Goal: Information Seeking & Learning: Learn about a topic

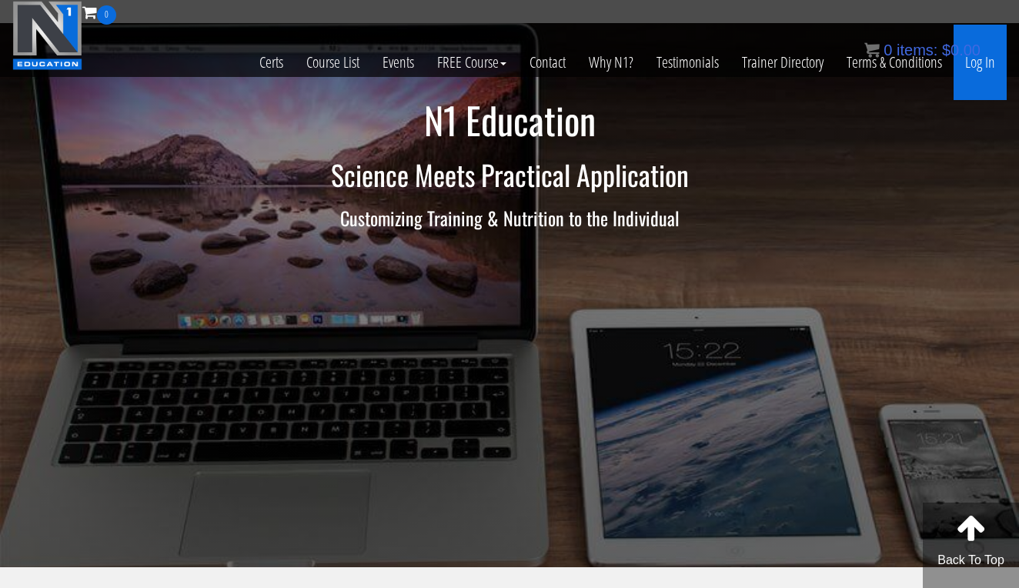
click at [988, 70] on link "Log In" at bounding box center [980, 62] width 53 height 75
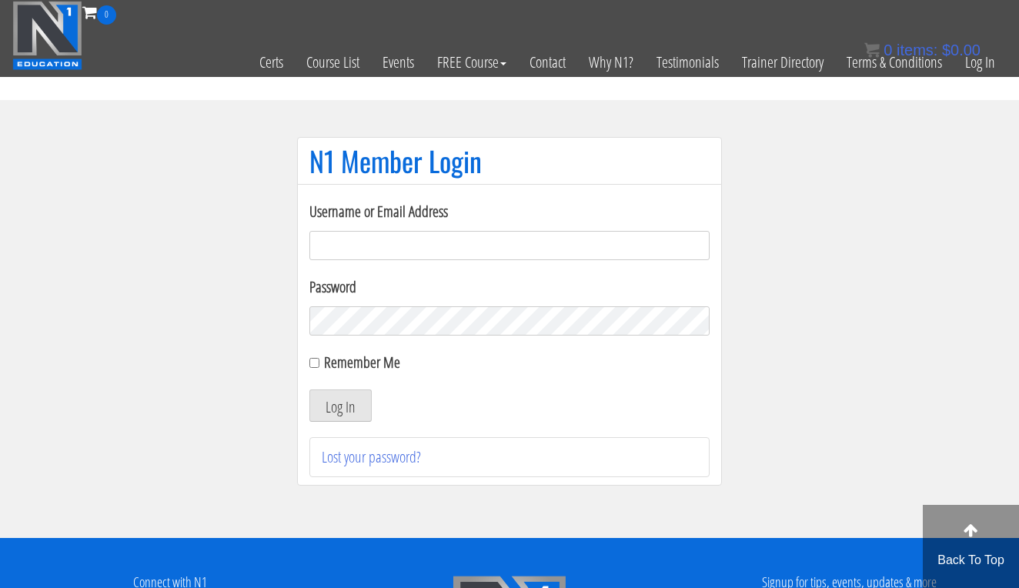
type input "karinablatny@gmail.com"
click at [340, 406] on button "Log In" at bounding box center [340, 405] width 62 height 32
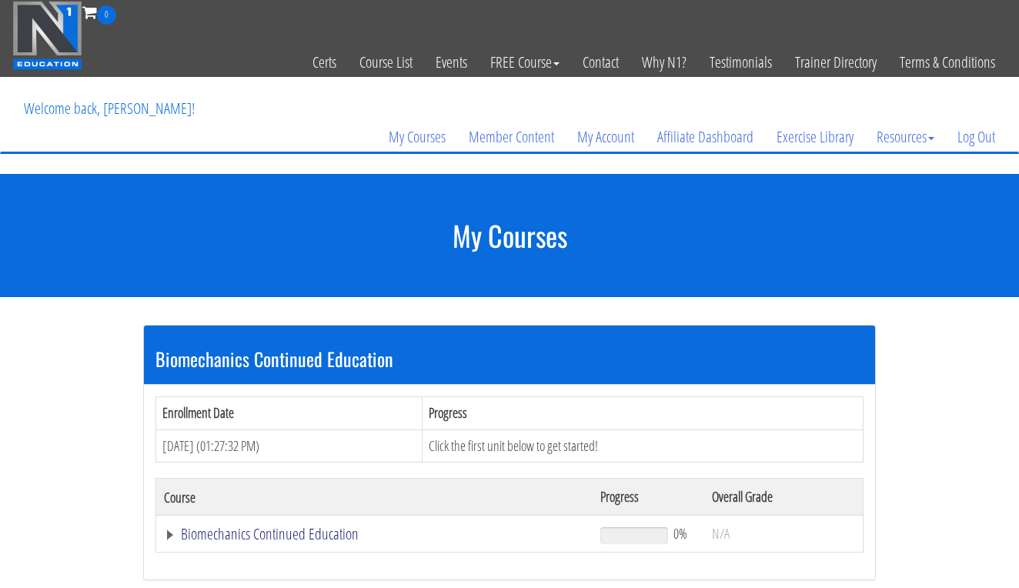
click at [246, 527] on link "Biomechanics Continued Education" at bounding box center [374, 533] width 421 height 15
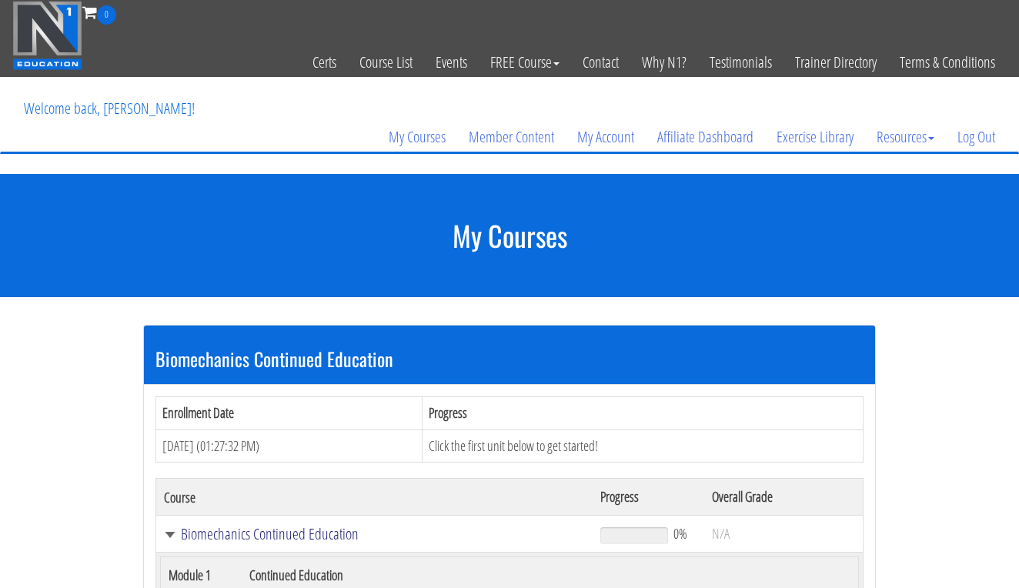
click at [246, 527] on link "Biomechanics Continued Education" at bounding box center [374, 533] width 421 height 15
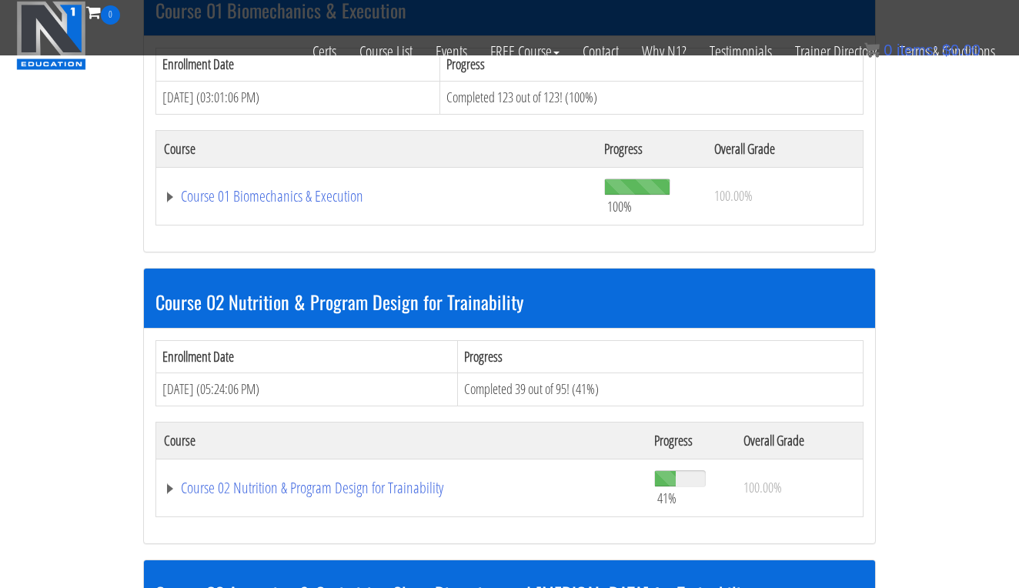
scroll to position [566, 0]
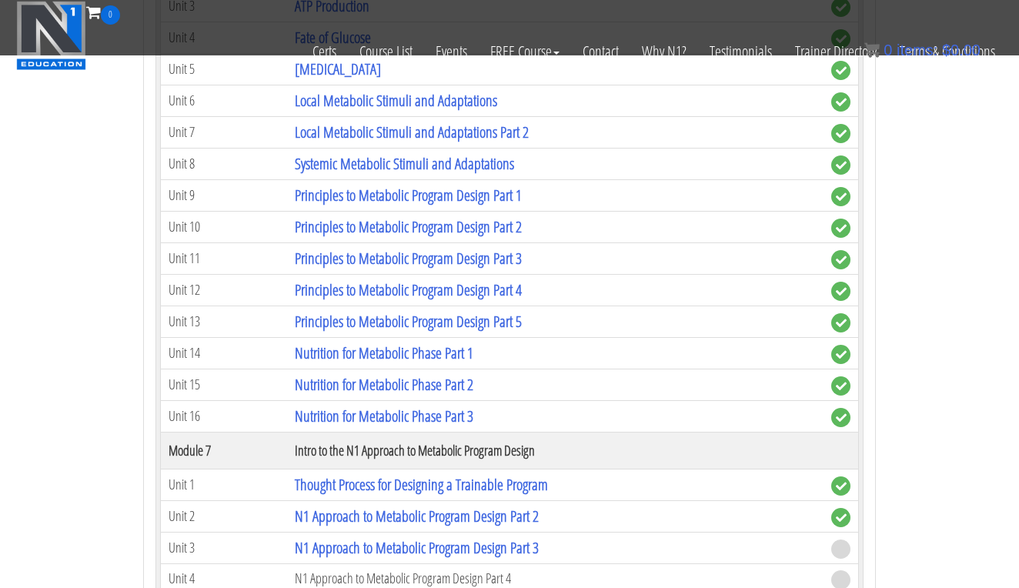
scroll to position [2294, 0]
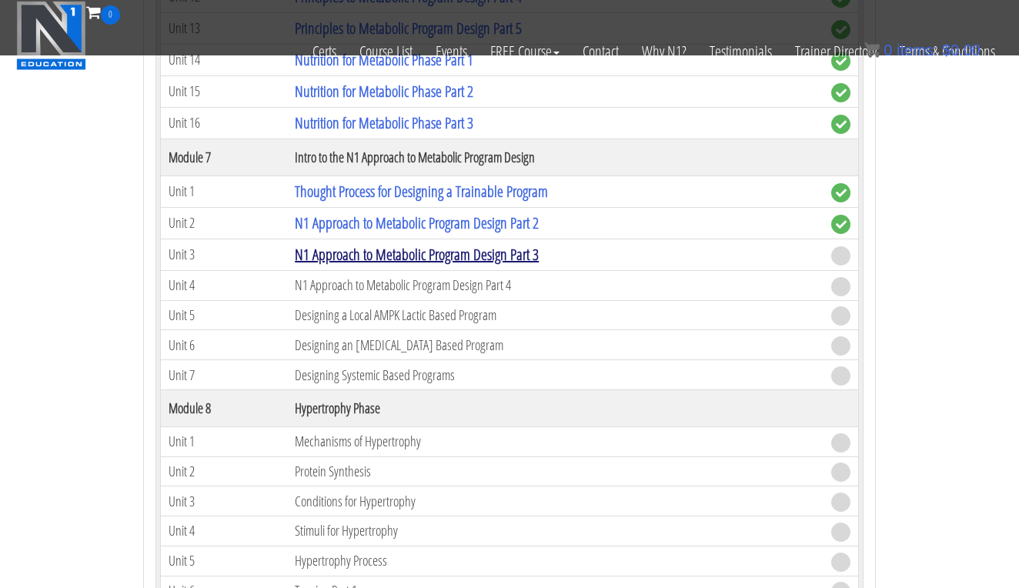
click at [403, 244] on link "N1 Approach to Metabolic Program Design Part 3" at bounding box center [417, 254] width 244 height 21
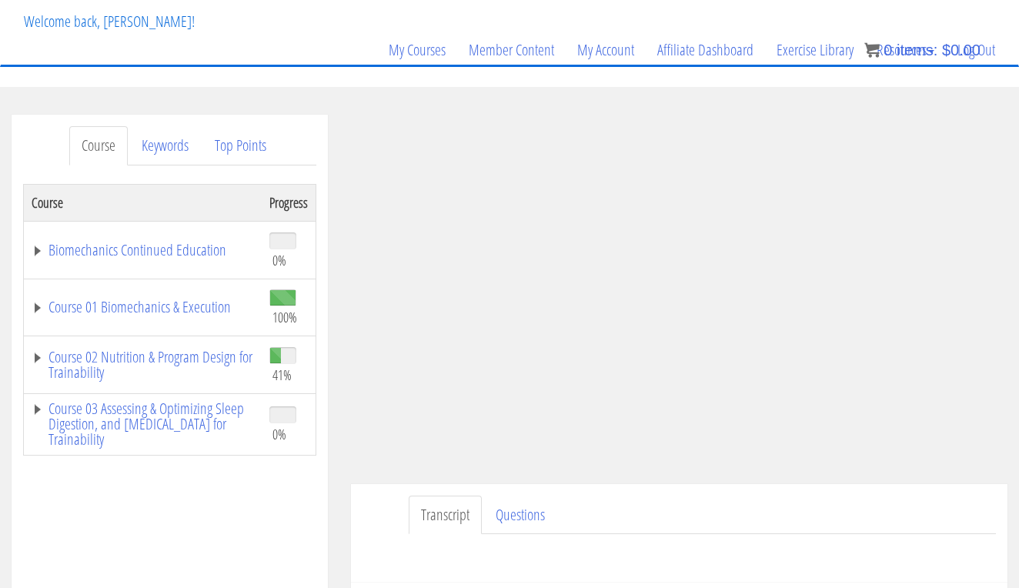
scroll to position [405, 0]
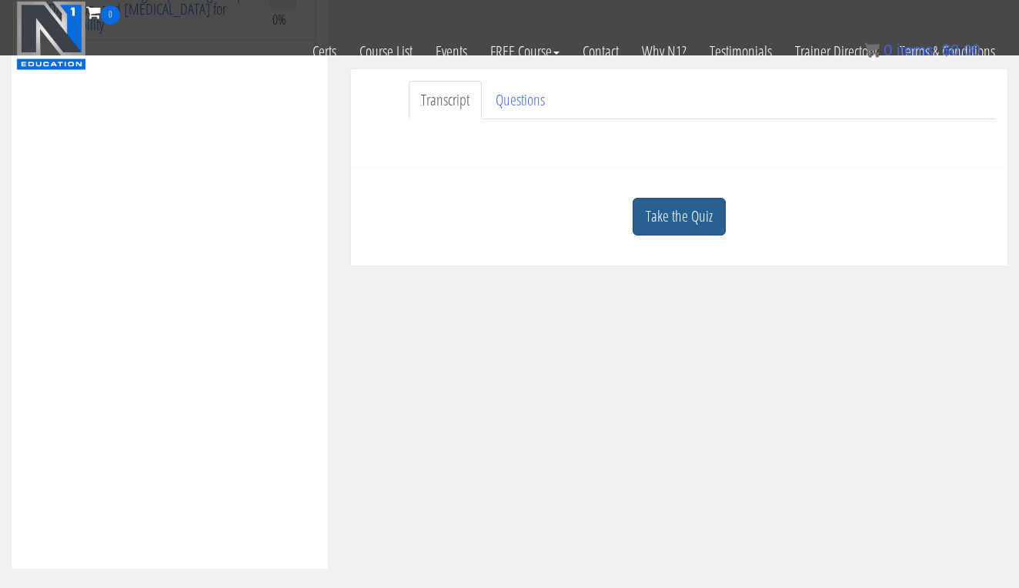
click at [679, 221] on link "Take the Quiz" at bounding box center [679, 217] width 93 height 38
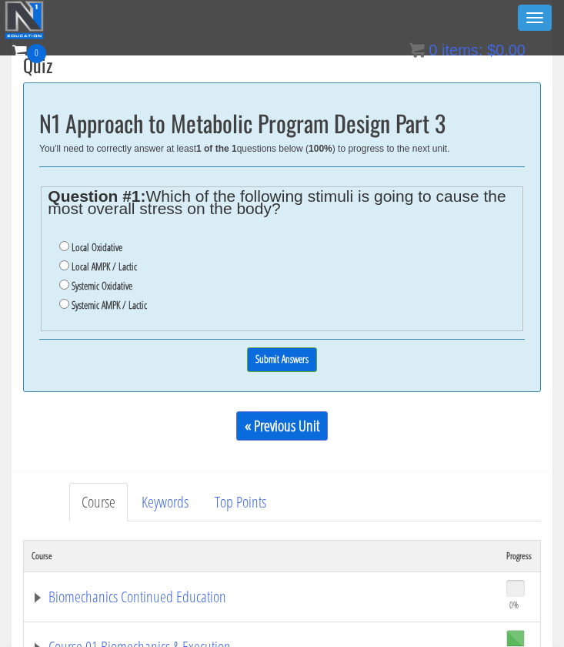
scroll to position [443, 0]
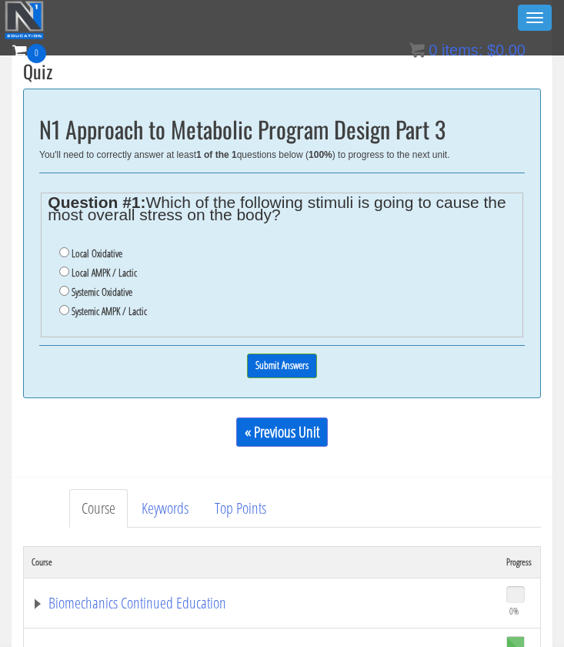
click at [113, 286] on label "Systemic Oxidative" at bounding box center [102, 292] width 61 height 12
click at [69, 286] on input "Systemic Oxidative" at bounding box center [64, 291] width 10 height 10
radio input "true"
click at [282, 353] on input "Submit Answers" at bounding box center [282, 365] width 70 height 24
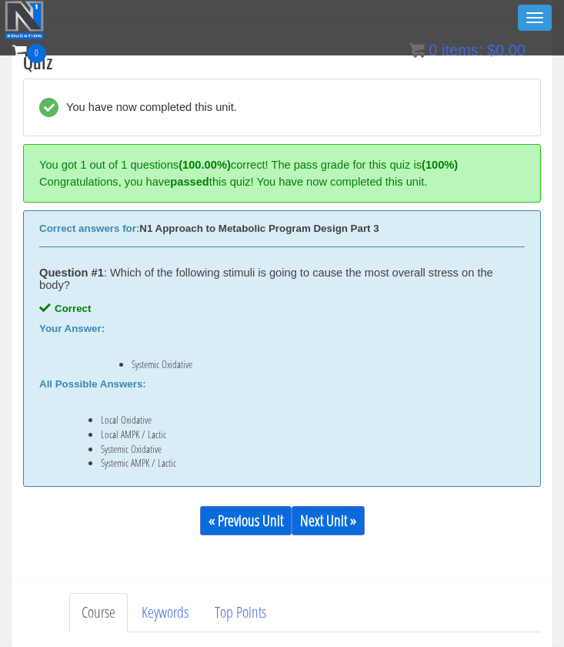
scroll to position [454, 0]
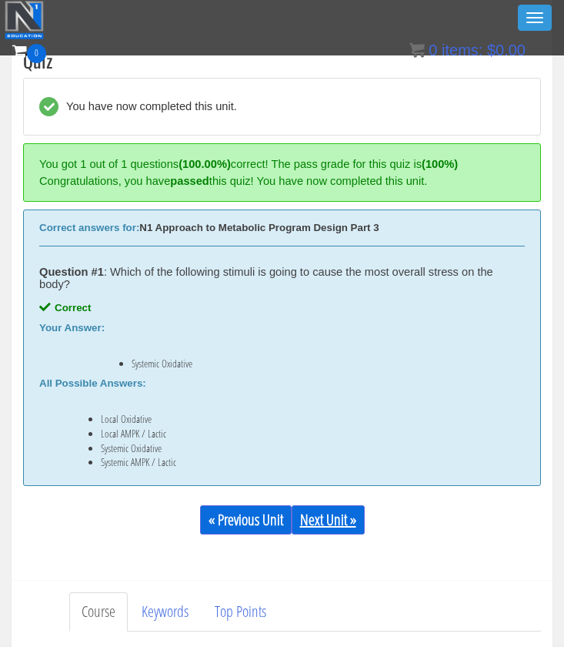
click at [322, 511] on link "Next Unit »" at bounding box center [328, 519] width 73 height 29
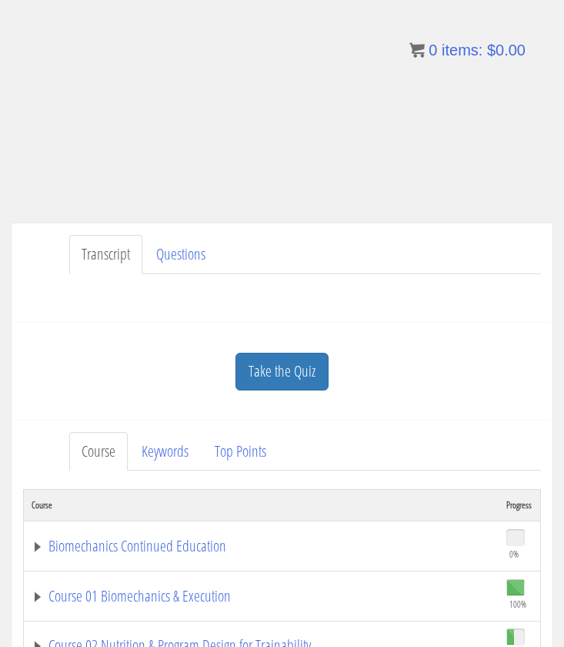
scroll to position [219, 0]
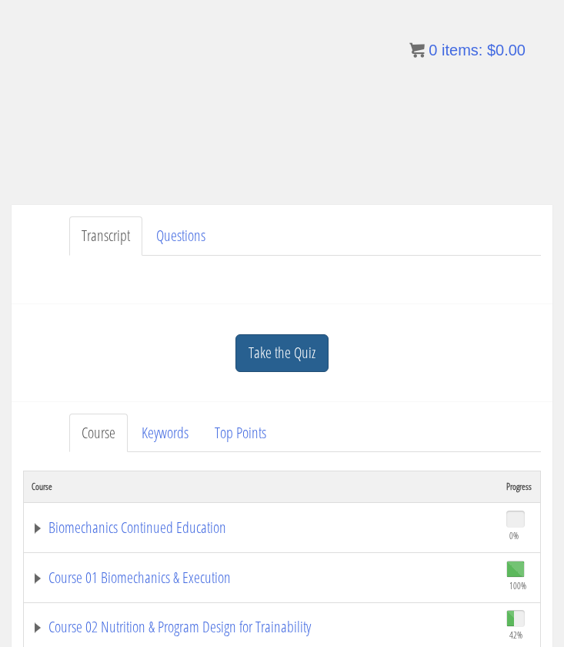
click at [280, 354] on link "Take the Quiz" at bounding box center [282, 353] width 93 height 38
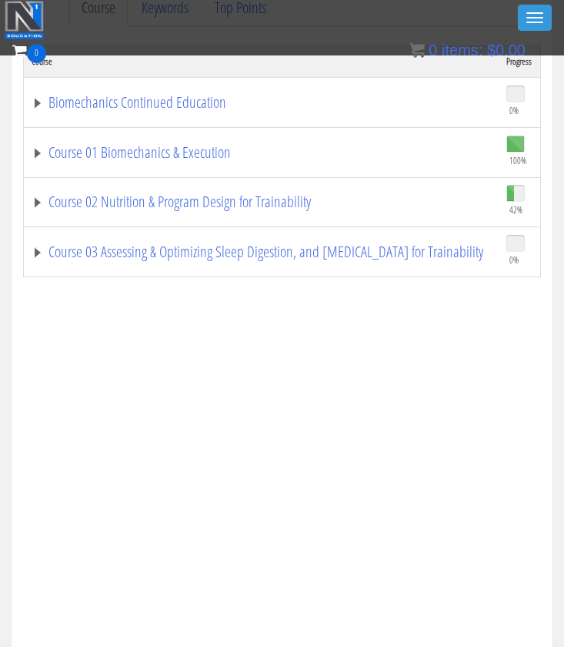
scroll to position [911, 0]
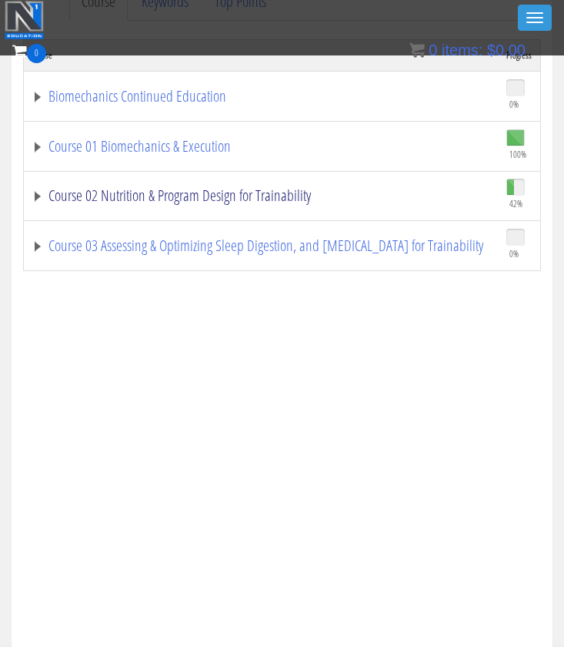
click at [271, 195] on link "Course 02 Nutrition & Program Design for Trainability" at bounding box center [262, 195] width 460 height 15
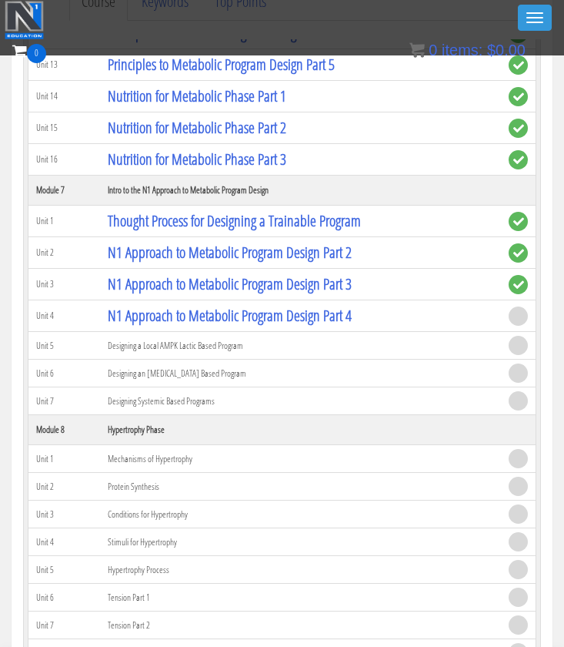
scroll to position [1402, 0]
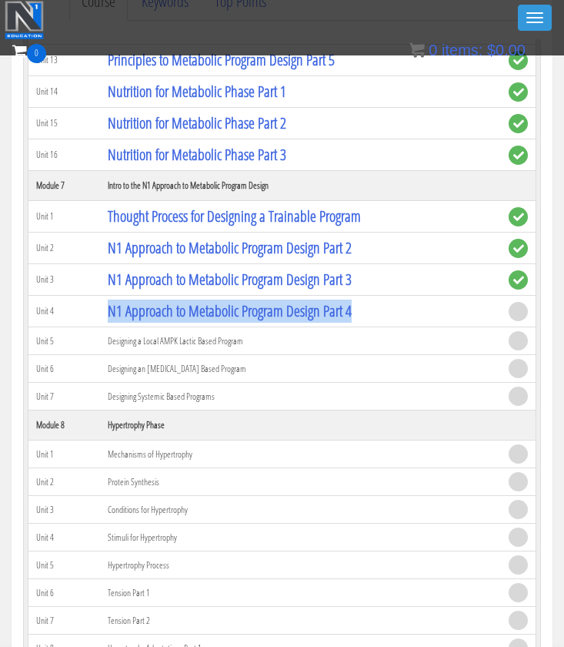
drag, startPoint x: 441, startPoint y: 317, endPoint x: 102, endPoint y: 299, distance: 339.1
click at [102, 299] on td "N1 Approach to Metabolic Program Design Part 4" at bounding box center [300, 312] width 401 height 32
copy link "N1 Approach to Metabolic Program Design Part 4"
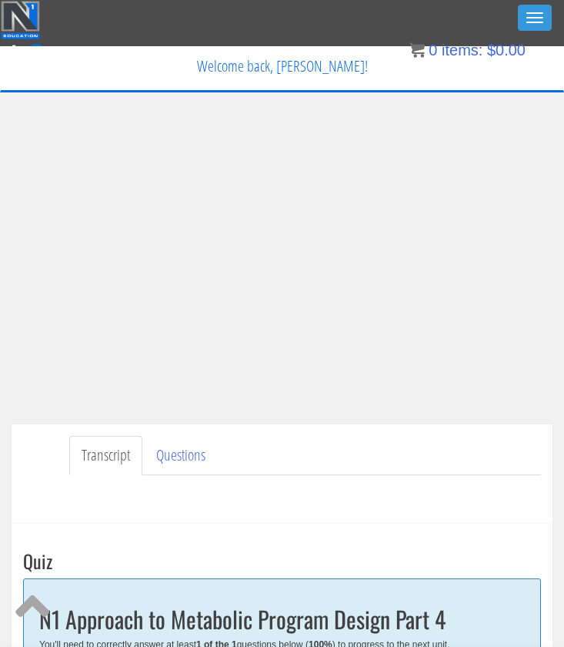
scroll to position [0, 0]
click at [231, 450] on ul "Transcript Questions" at bounding box center [305, 455] width 472 height 39
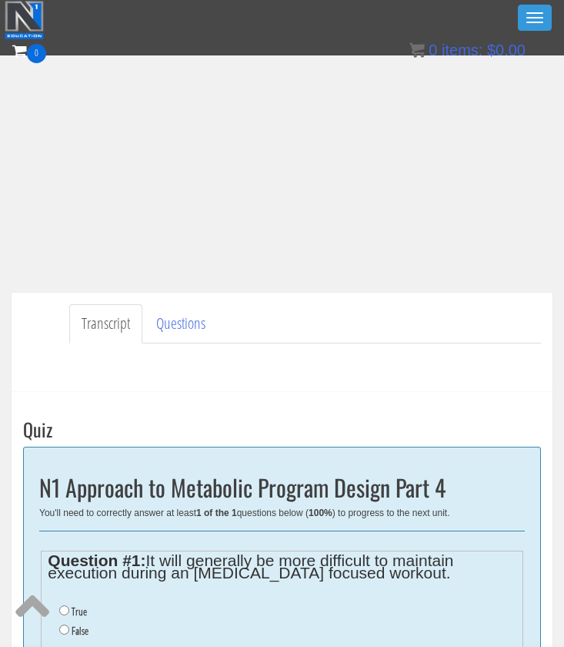
scroll to position [356, 0]
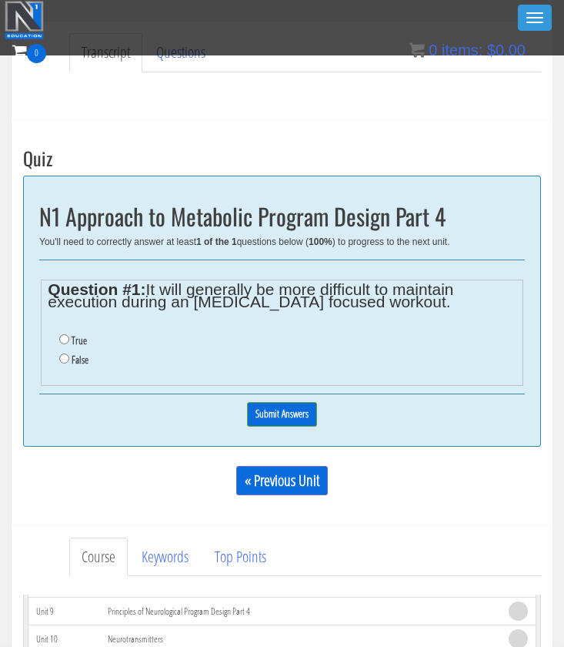
click at [77, 340] on label "True" at bounding box center [79, 340] width 15 height 12
click at [69, 340] on input "True" at bounding box center [64, 339] width 10 height 10
radio input "true"
click at [270, 397] on div "0% Submit Answers" at bounding box center [282, 413] width 486 height 39
click at [269, 410] on input "Submit Answers" at bounding box center [282, 414] width 70 height 24
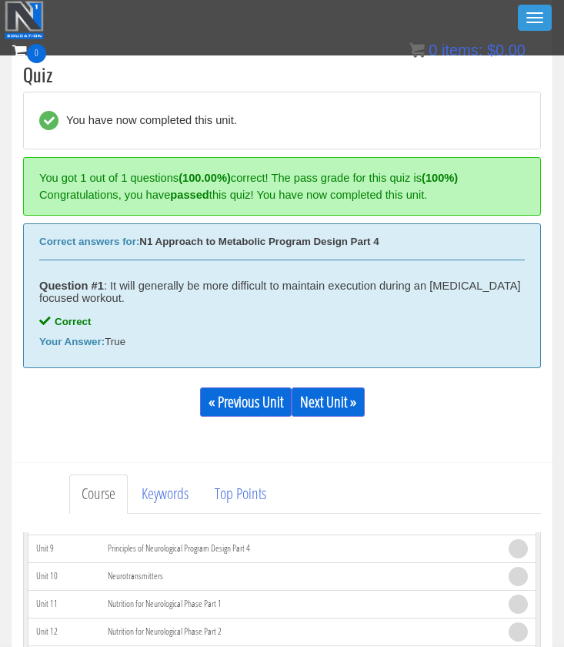
scroll to position [454, 0]
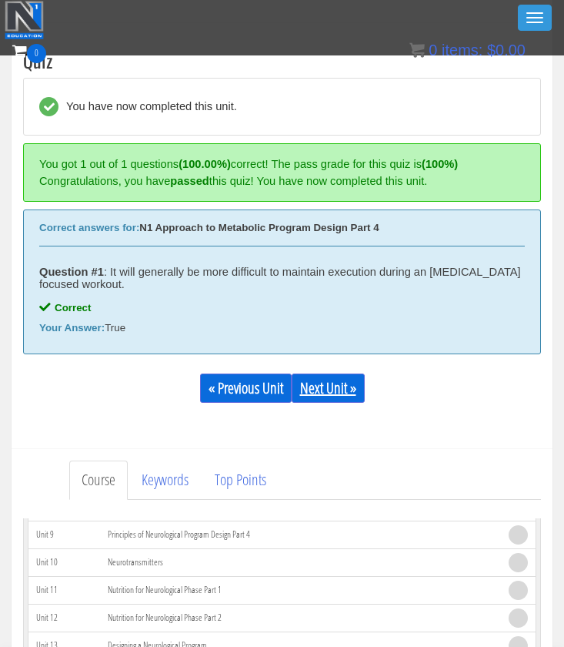
click at [348, 398] on link "Next Unit »" at bounding box center [328, 387] width 73 height 29
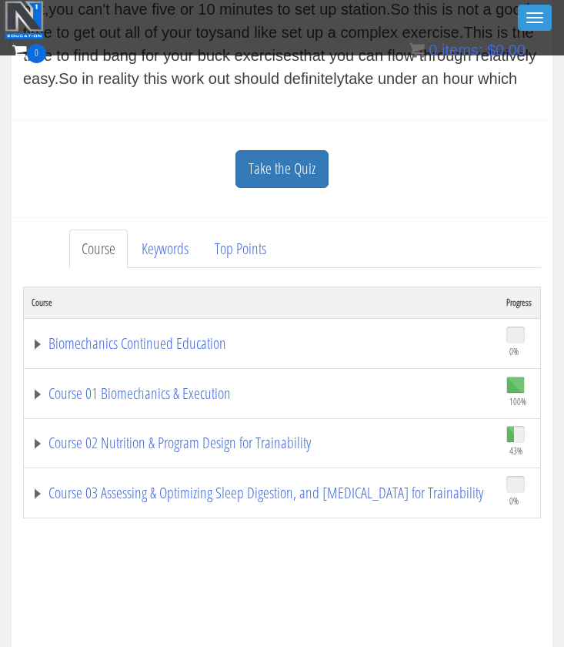
scroll to position [784, 0]
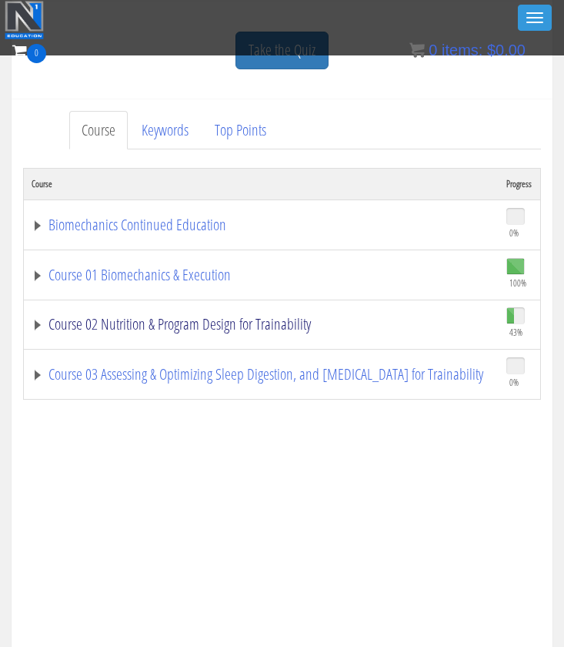
click at [256, 317] on link "Course 02 Nutrition & Program Design for Trainability" at bounding box center [262, 323] width 460 height 15
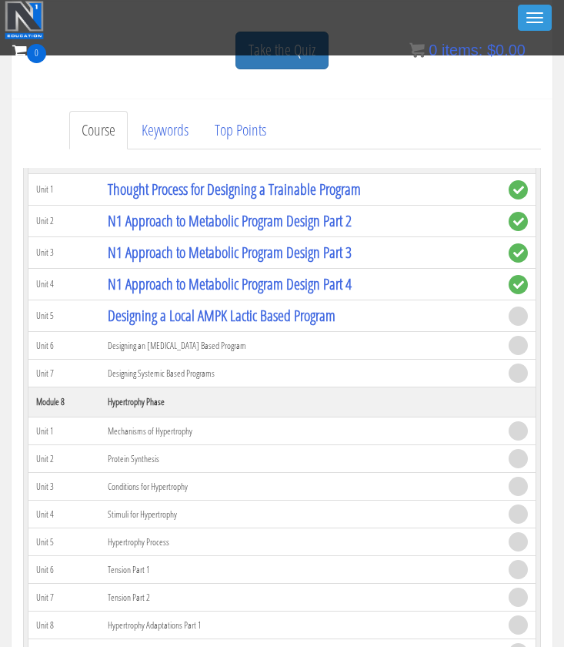
scroll to position [1559, 0]
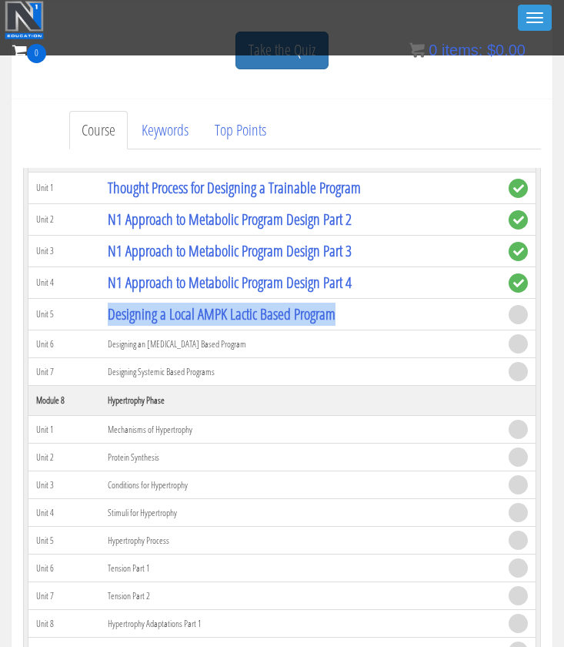
drag, startPoint x: 416, startPoint y: 309, endPoint x: 184, endPoint y: 300, distance: 232.6
click at [184, 300] on td "Designing a Local AMPK Lactic Based Program" at bounding box center [300, 315] width 401 height 32
copy link "Designing a Local AMPK Lactic Based Program"
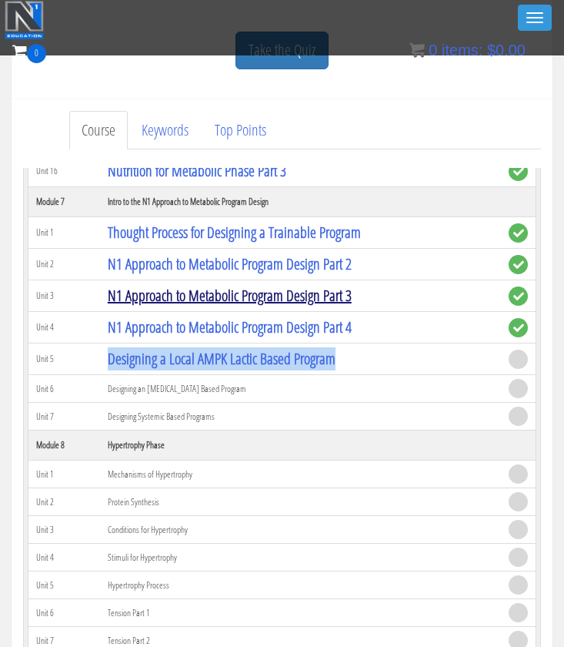
scroll to position [1511, 0]
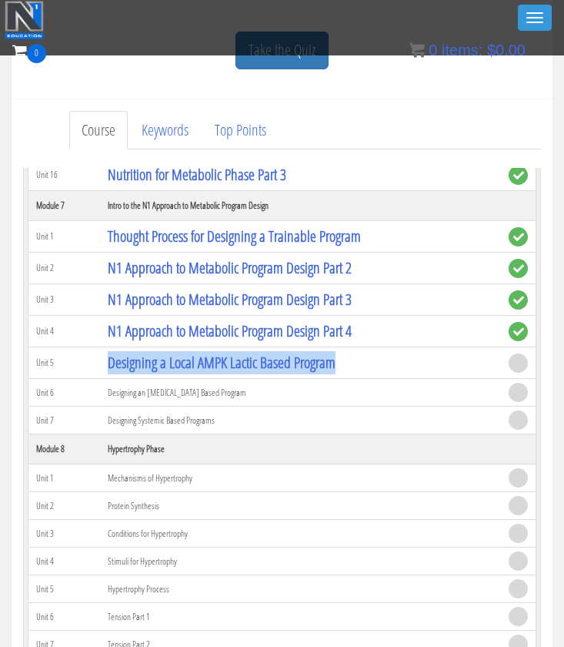
drag, startPoint x: 262, startPoint y: 391, endPoint x: 105, endPoint y: 395, distance: 157.1
click at [105, 395] on td "Designing an [MEDICAL_DATA] Based Program" at bounding box center [300, 393] width 401 height 28
copy td "Designing an [MEDICAL_DATA] Based Program"
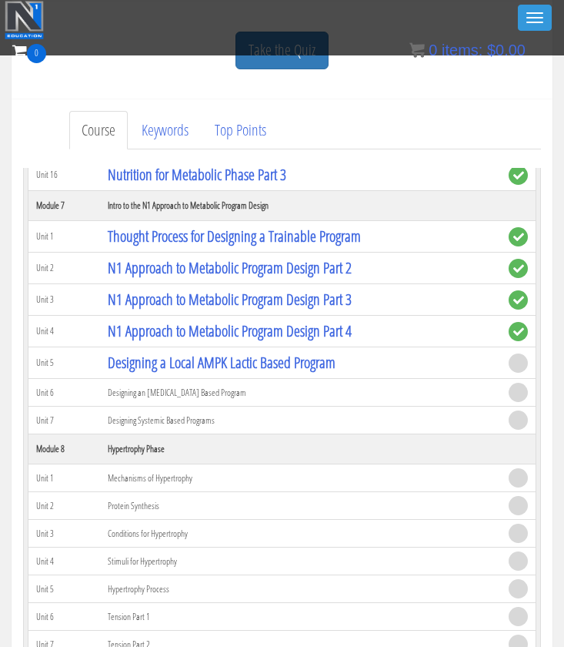
click at [234, 429] on td "Designing Systemic Based Programs" at bounding box center [300, 420] width 401 height 28
drag, startPoint x: 229, startPoint y: 416, endPoint x: 107, endPoint y: 416, distance: 122.4
click at [107, 416] on td "Designing Systemic Based Programs" at bounding box center [300, 420] width 401 height 28
copy td "Designing Systemic Based Programs"
drag, startPoint x: 538, startPoint y: 529, endPoint x: 379, endPoint y: 420, distance: 192.8
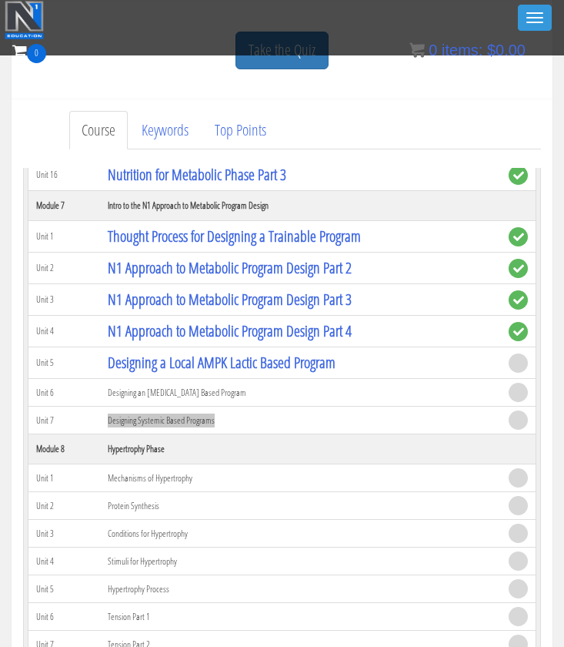
click at [379, 420] on td "Designing Systemic Based Programs" at bounding box center [300, 420] width 401 height 28
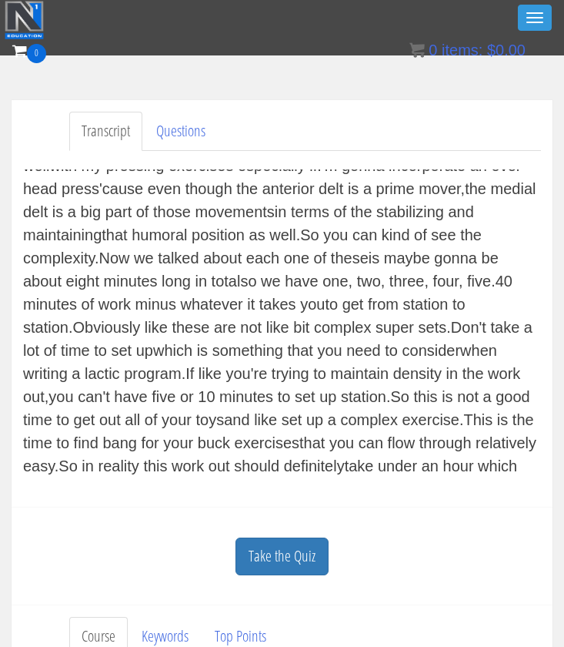
scroll to position [5578, 0]
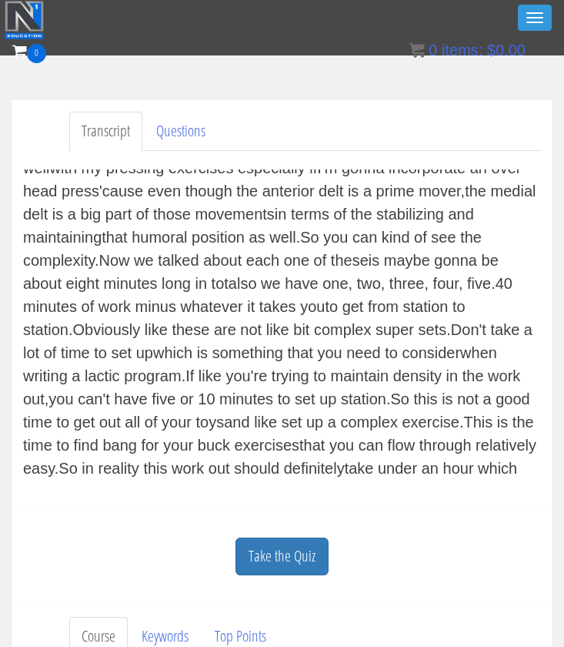
click at [83, 458] on div "(calm music) Now we're gonna look at the nuts and bolts of building one of thos…" at bounding box center [282, 323] width 518 height 308
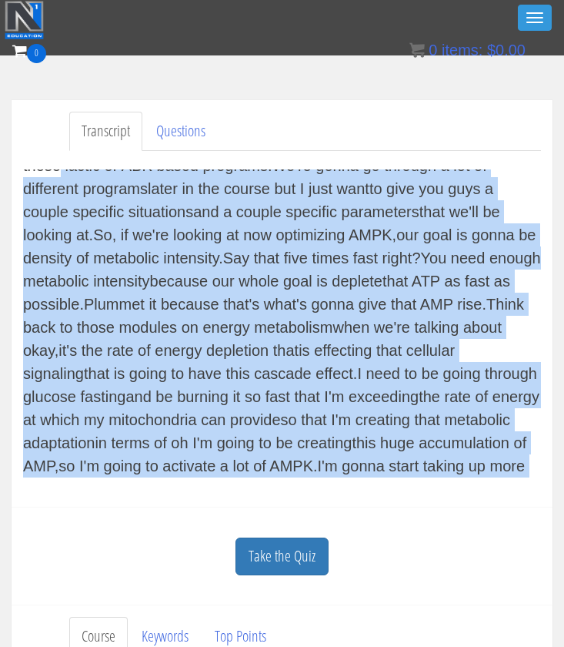
scroll to position [0, 0]
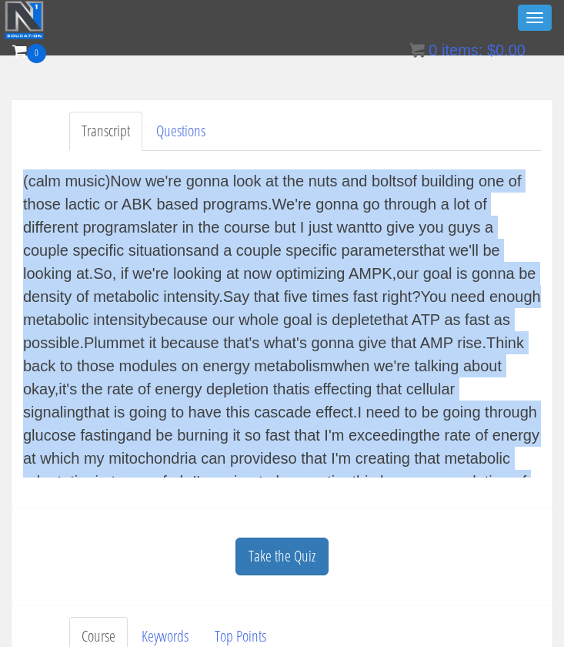
drag, startPoint x: 89, startPoint y: 463, endPoint x: 59, endPoint y: 155, distance: 309.3
click at [59, 155] on div "(calm music) Now we're gonna look at the nuts and bolts of building one of thos…" at bounding box center [282, 323] width 518 height 345
copy div "(calm music) Now we're gonna look at the nuts and bolts of building one of thos…"
